Goal: Task Accomplishment & Management: Manage account settings

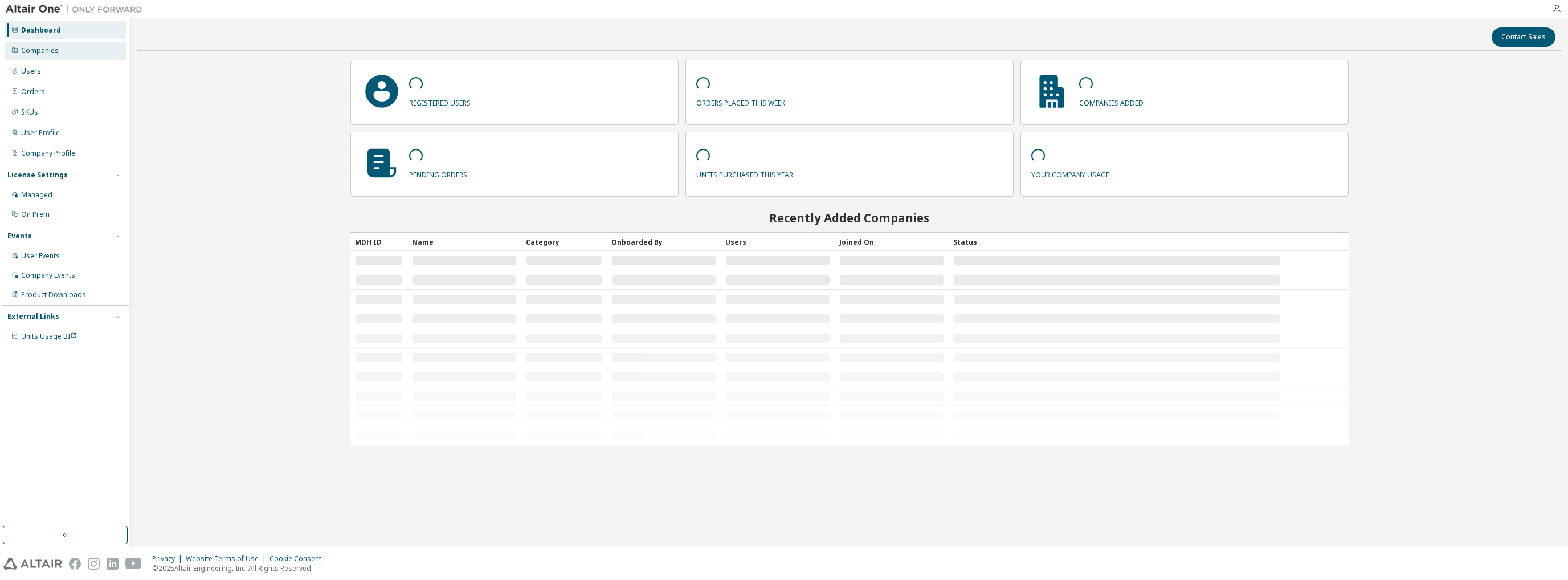
click at [56, 48] on div "Companies" at bounding box center [39, 50] width 37 height 9
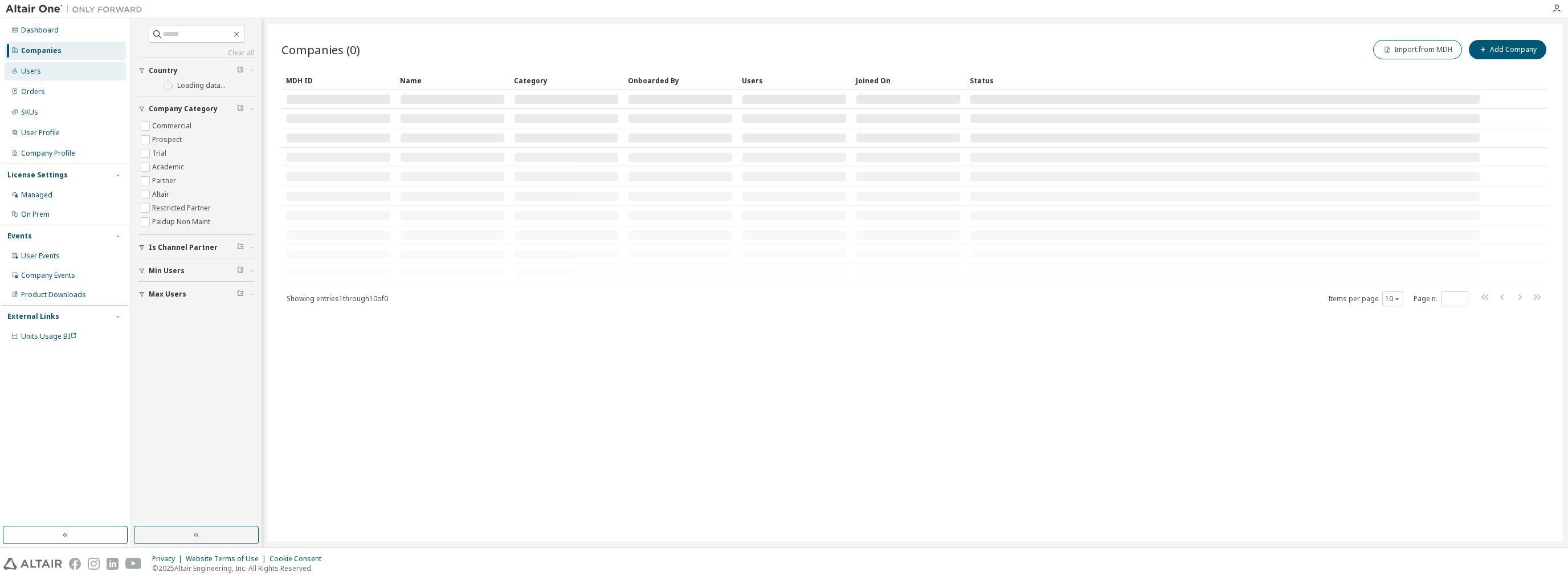
click at [45, 71] on div "Users" at bounding box center [65, 71] width 121 height 18
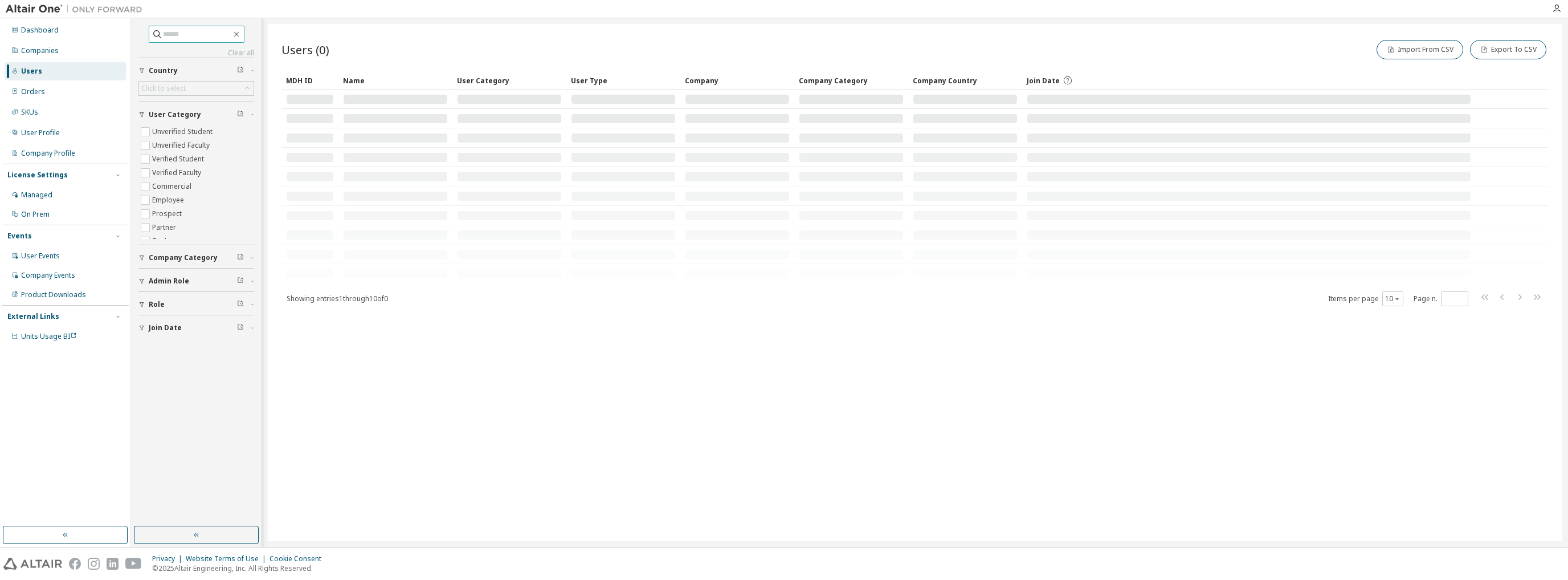
click at [181, 34] on input "text" at bounding box center [197, 34] width 68 height 12
paste input "**********"
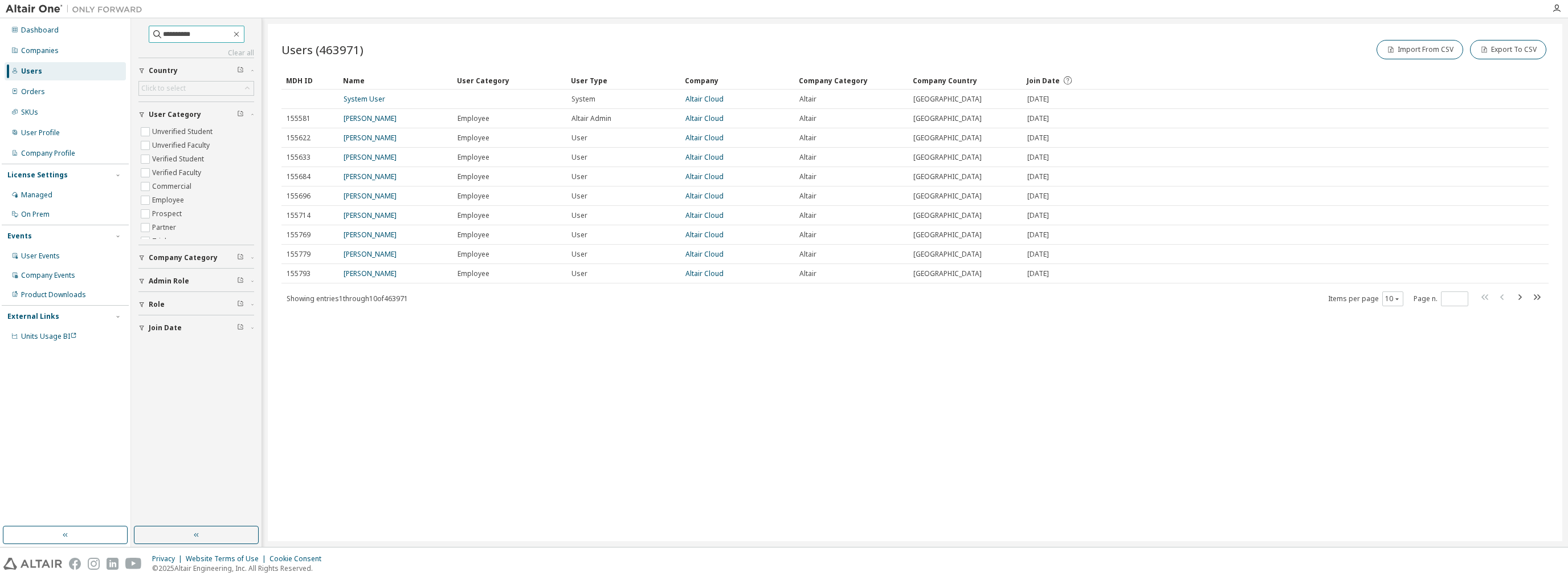
type input "**********"
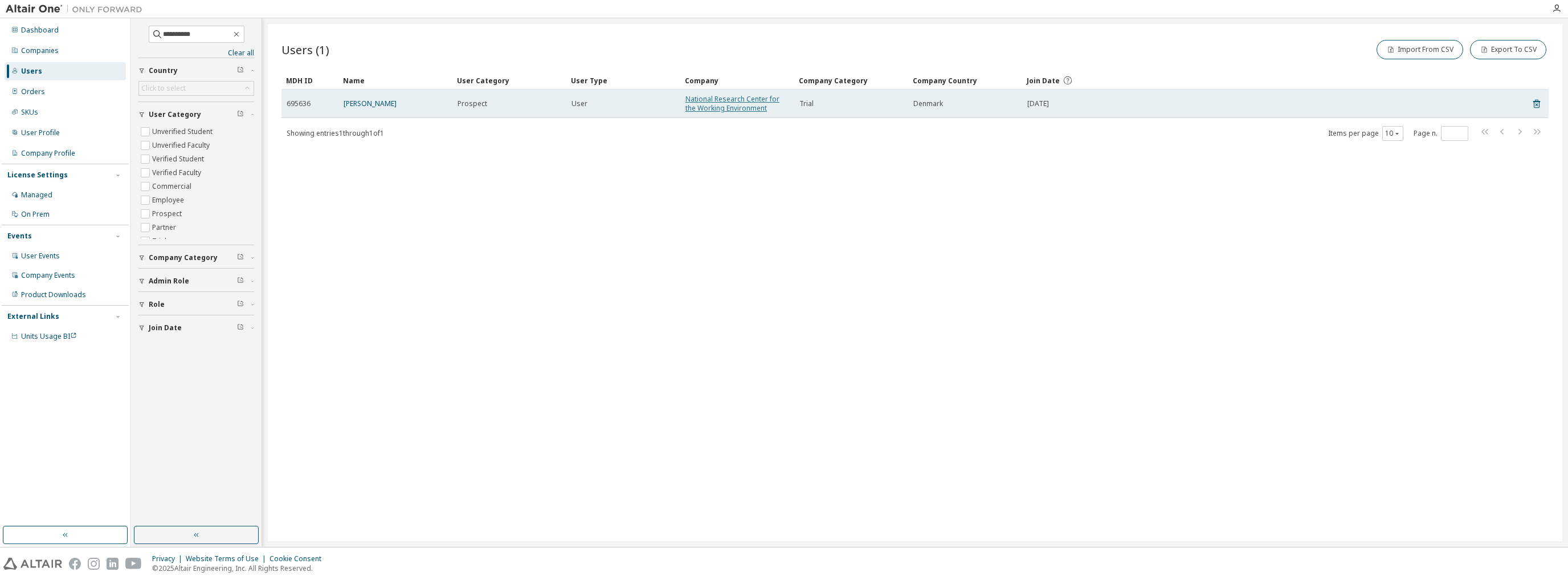
click at [704, 105] on link "National Research Center for the Working Environment" at bounding box center [732, 104] width 94 height 19
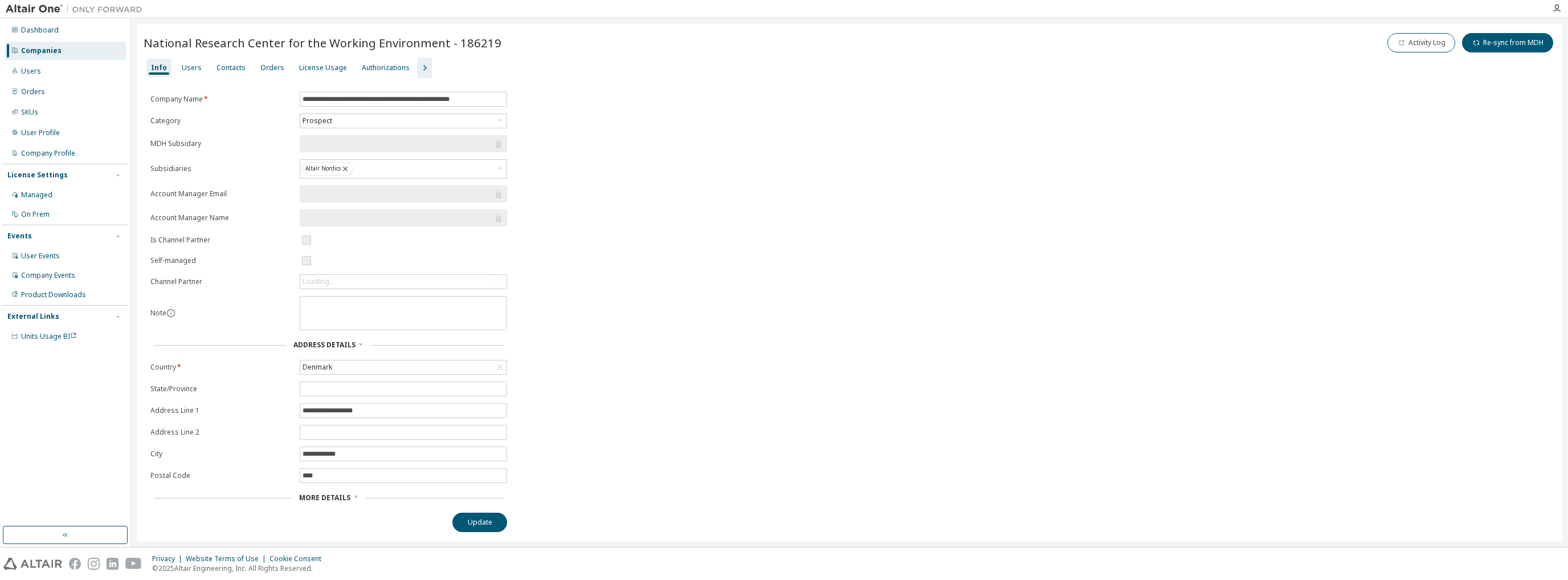
click at [420, 66] on icon "button" at bounding box center [424, 68] width 14 height 14
click at [187, 64] on div "Users" at bounding box center [191, 67] width 20 height 9
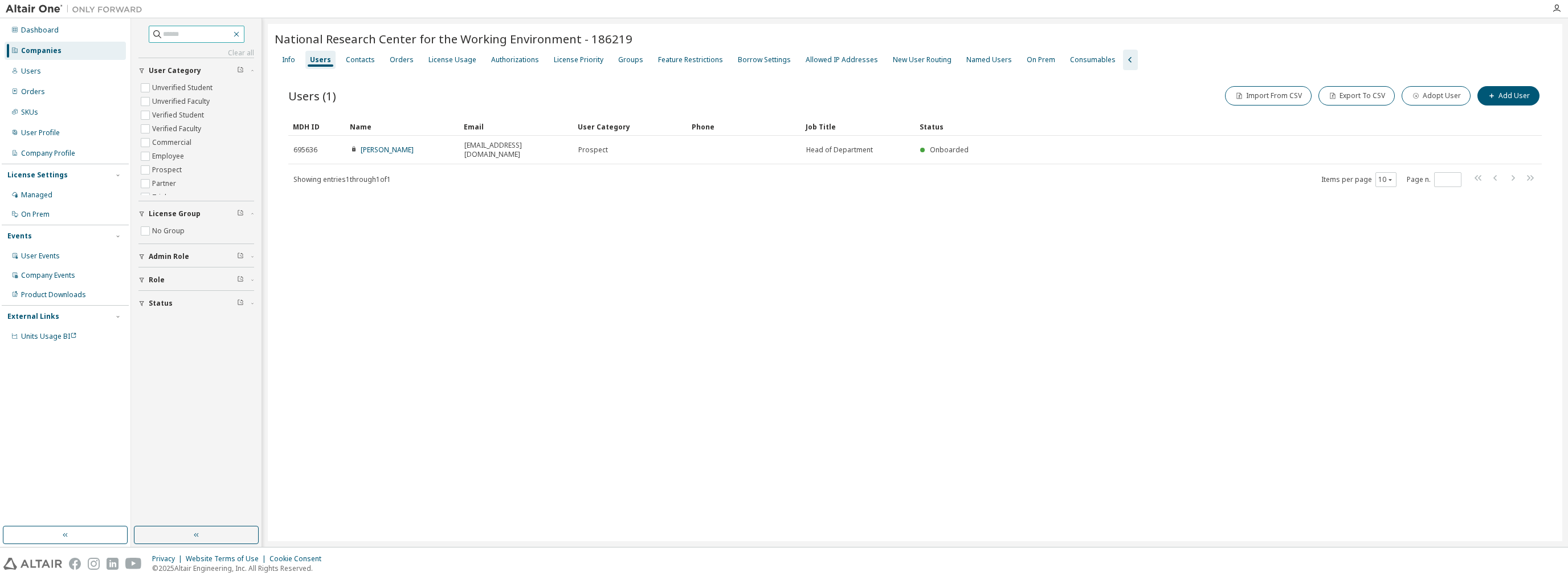
click at [241, 31] on icon "button" at bounding box center [236, 34] width 9 height 9
click at [241, 34] on icon "button" at bounding box center [236, 34] width 9 height 9
click at [241, 33] on icon "button" at bounding box center [236, 34] width 9 height 9
click at [397, 62] on div "Orders" at bounding box center [401, 60] width 24 height 9
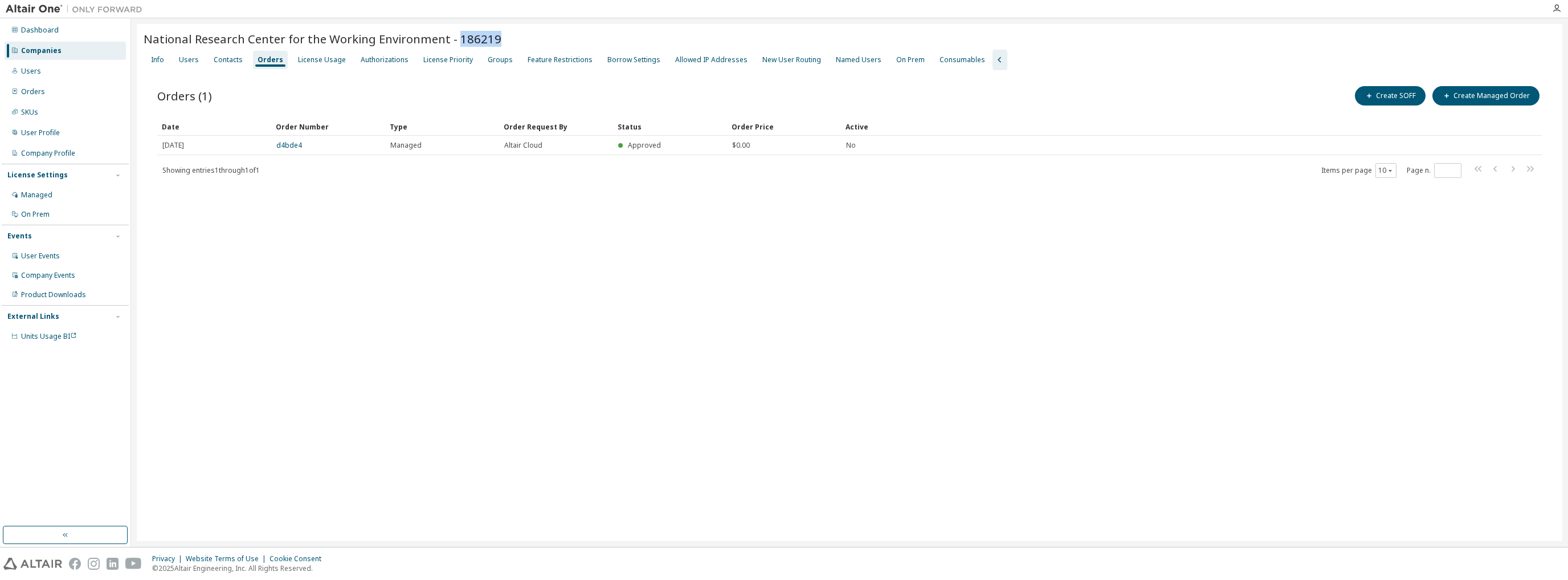
drag, startPoint x: 497, startPoint y: 40, endPoint x: 456, endPoint y: 35, distance: 41.3
click at [456, 35] on div "National Research Center for the Working Environment - 186219" at bounding box center [849, 39] width 1412 height 16
copy span "186219"
click at [320, 59] on div "License Usage" at bounding box center [322, 60] width 48 height 9
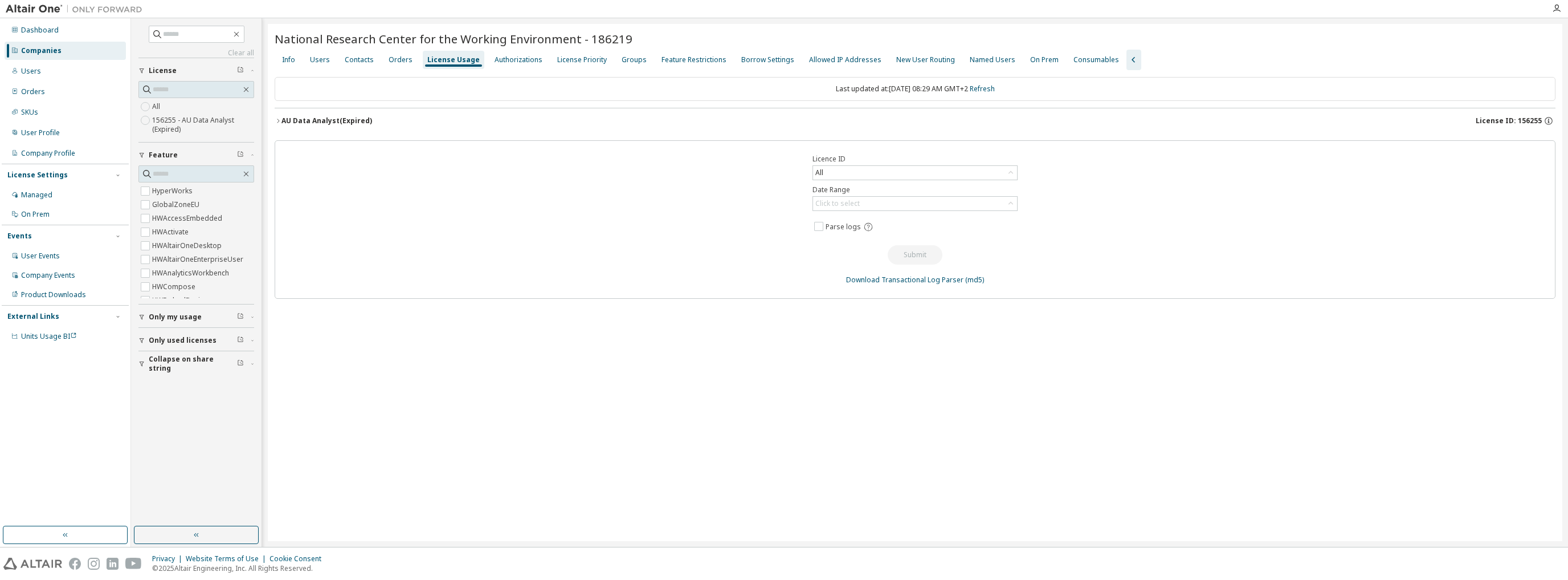
click at [281, 119] on icon "button" at bounding box center [278, 121] width 7 height 7
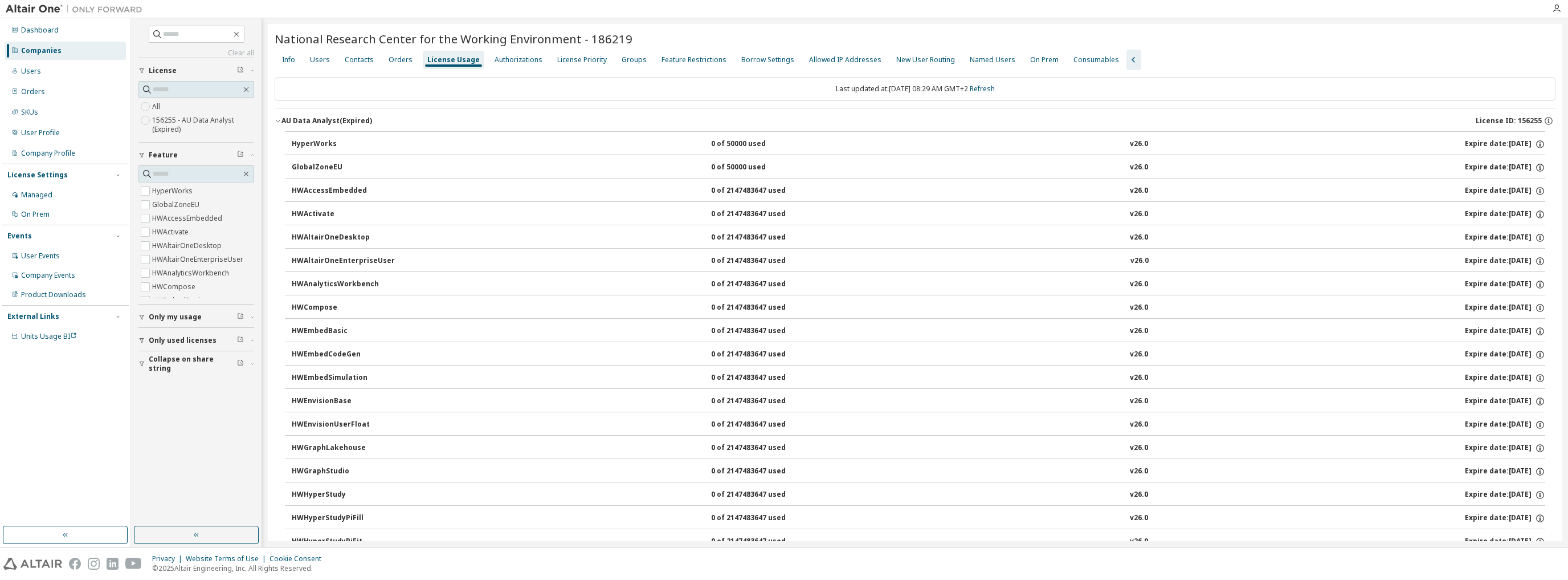
click at [278, 123] on button "AU Data Analyst (Expired) License ID: 156255" at bounding box center [914, 121] width 1281 height 25
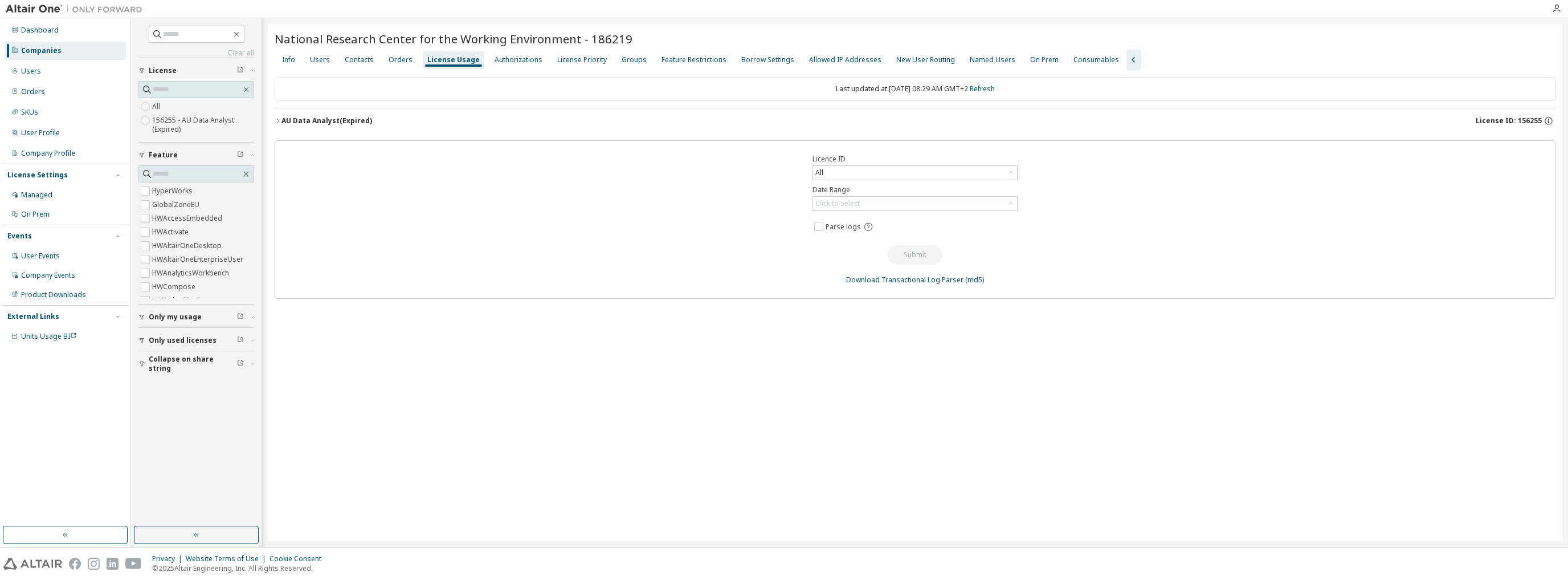
click at [407, 60] on div "Orders" at bounding box center [401, 60] width 33 height 18
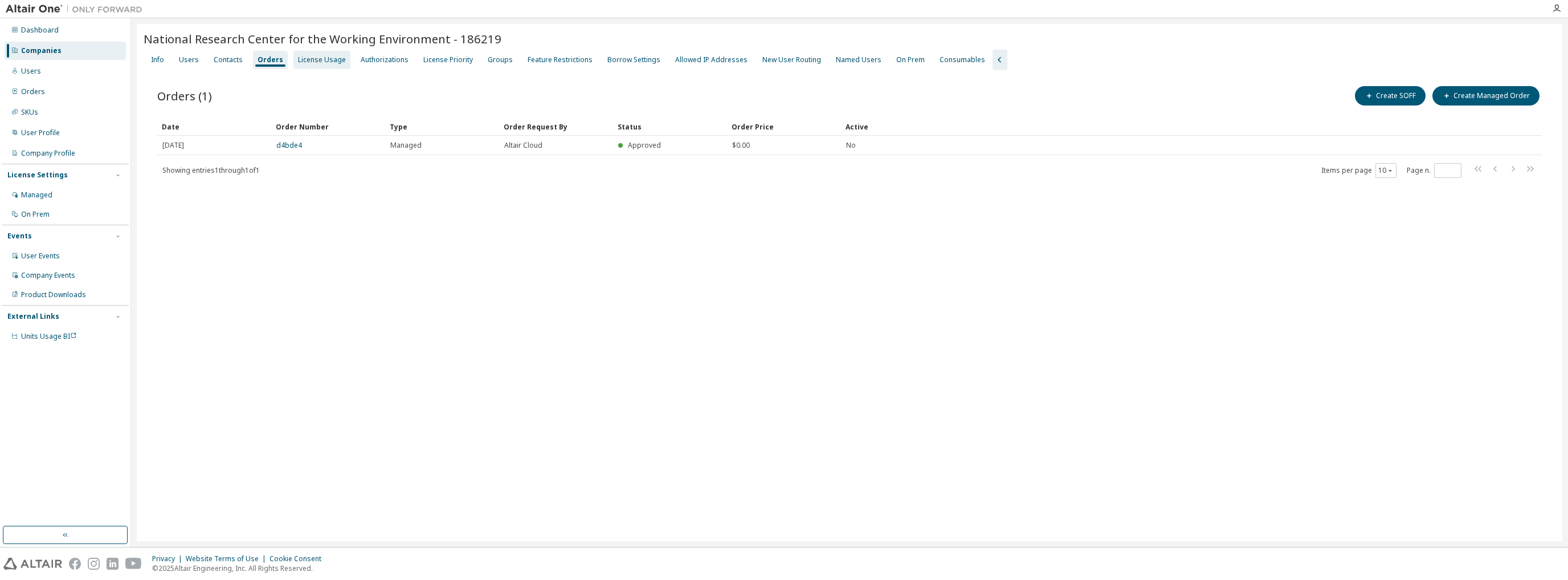
click at [319, 61] on div "License Usage" at bounding box center [322, 60] width 48 height 9
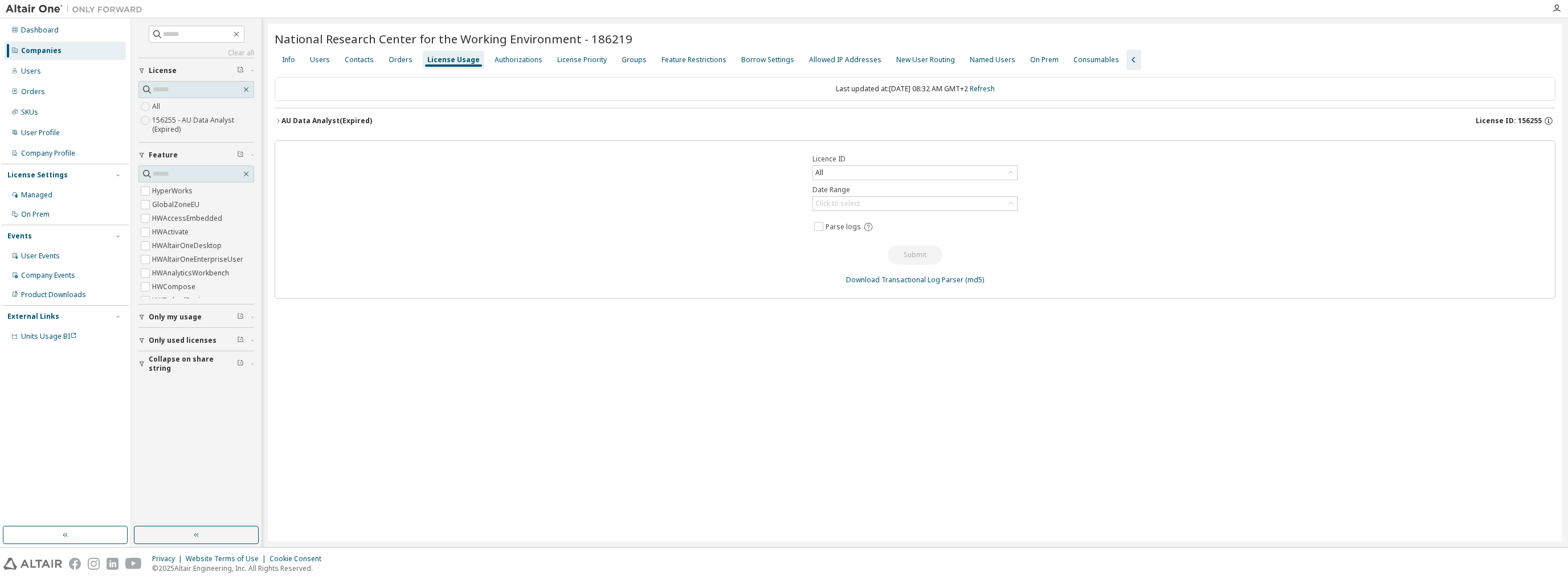
click at [290, 117] on div "AU Data Analyst (Expired)" at bounding box center [327, 120] width 91 height 9
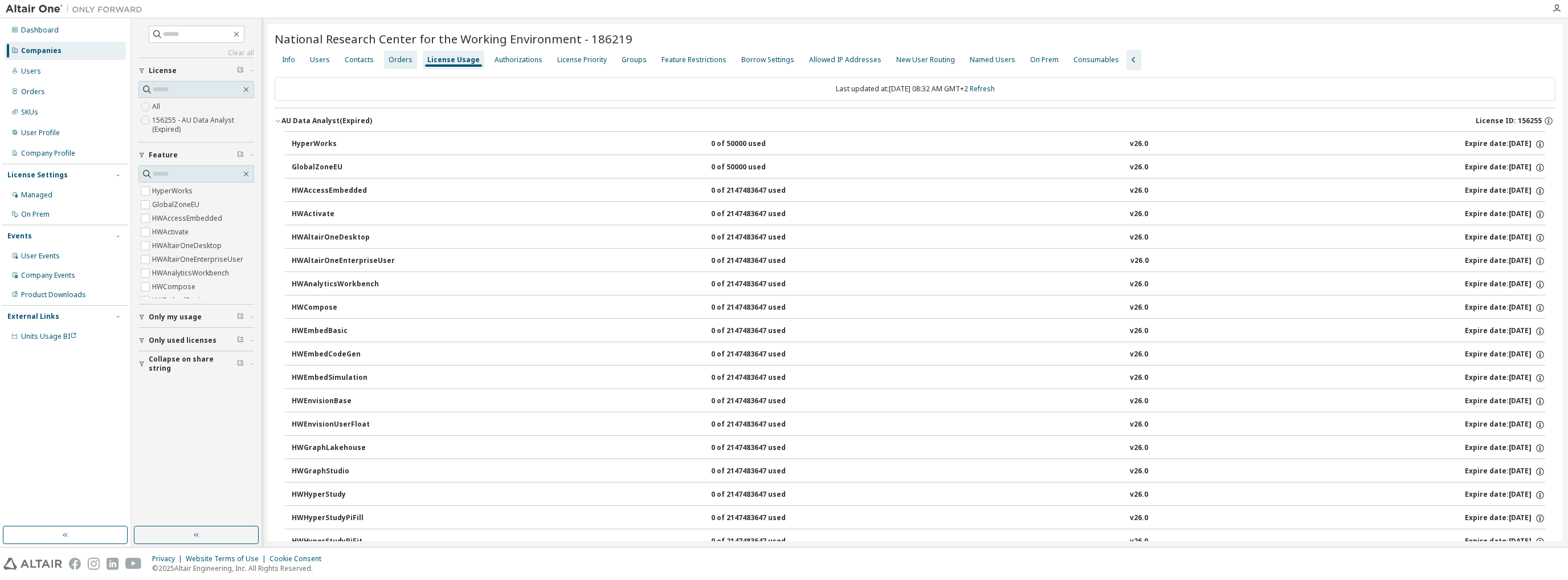
click at [398, 61] on div "Orders" at bounding box center [400, 60] width 24 height 9
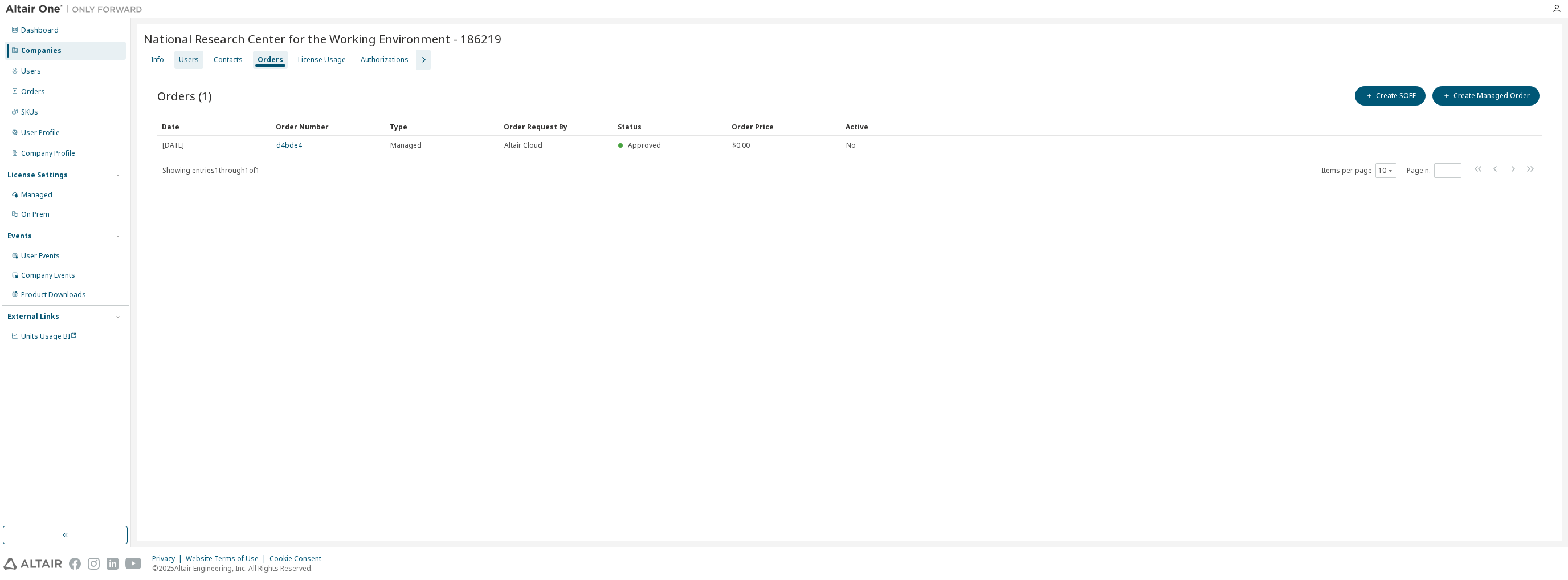
drag, startPoint x: 301, startPoint y: 62, endPoint x: 314, endPoint y: 69, distance: 14.8
click at [301, 62] on div "License Usage" at bounding box center [322, 60] width 48 height 9
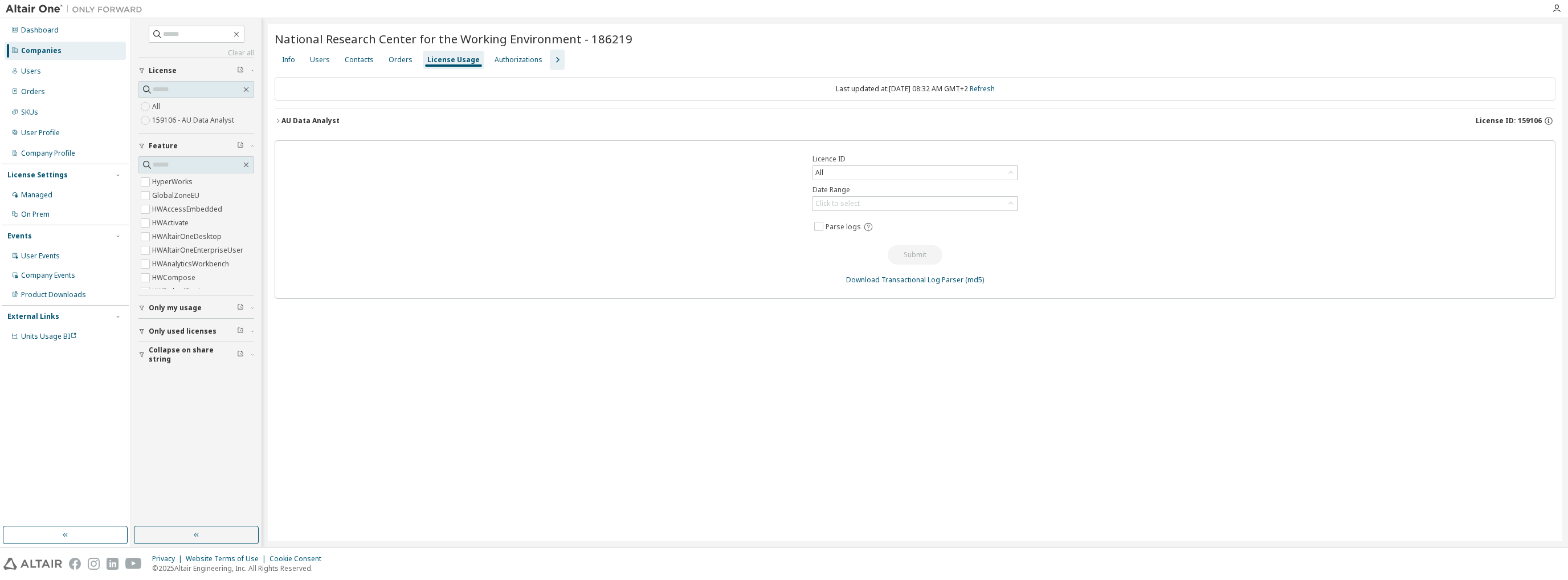
click at [278, 115] on button "AU Data Analyst License ID: 159106" at bounding box center [914, 121] width 1281 height 25
